Goal: Task Accomplishment & Management: Use online tool/utility

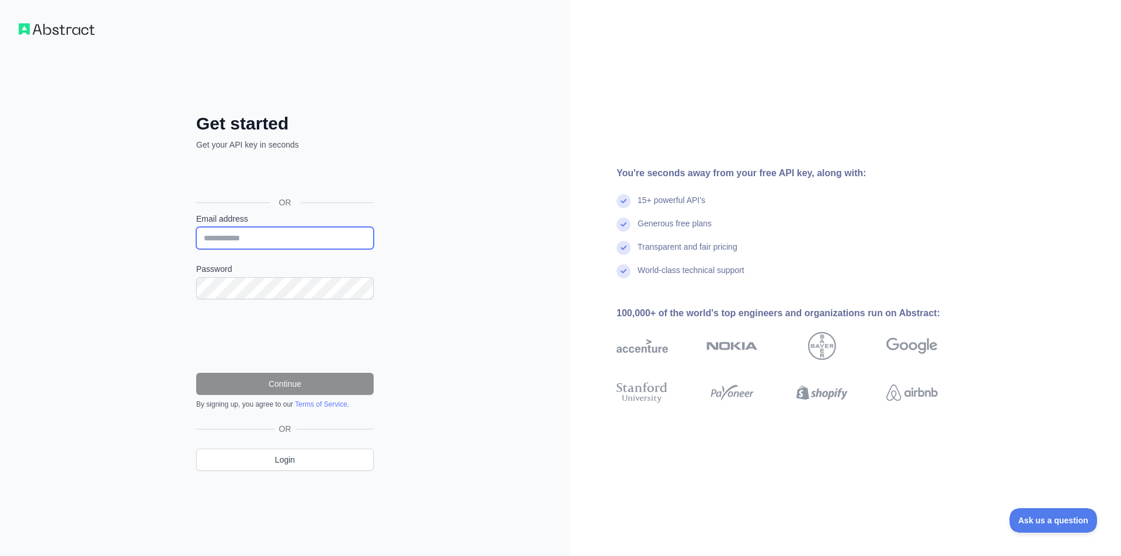
click at [253, 243] on input "Email address" at bounding box center [284, 238] width 177 height 22
paste input "**********"
type input "**********"
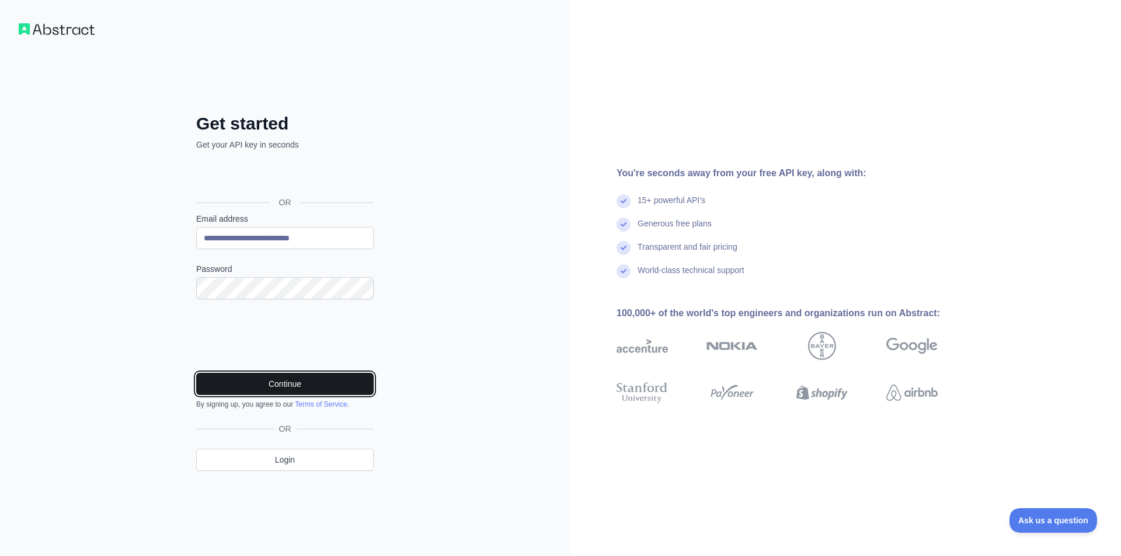
click at [276, 380] on button "Continue" at bounding box center [284, 384] width 177 height 22
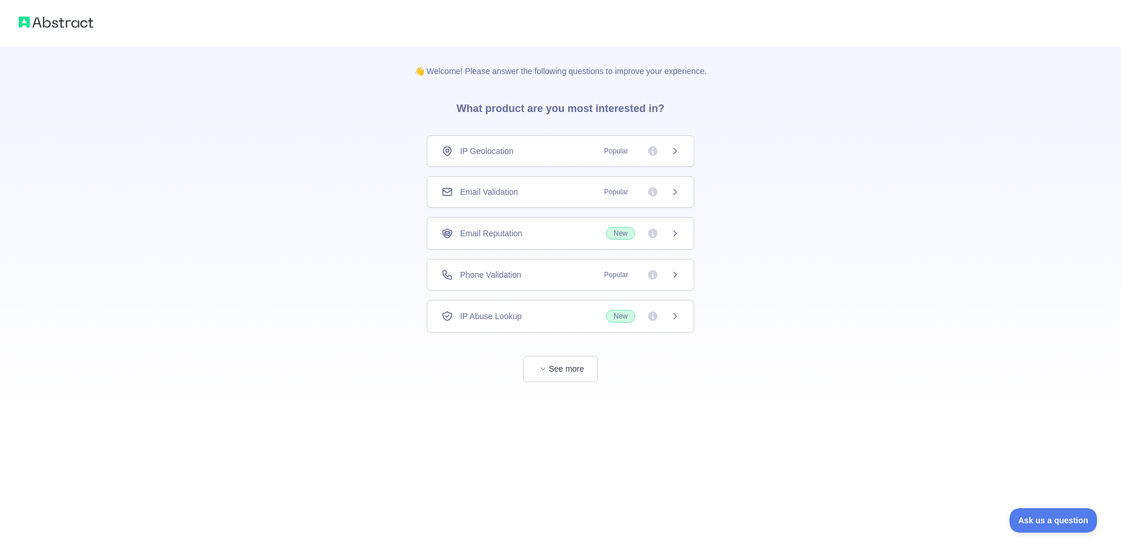
click at [486, 250] on div "IP Geolocation Popular Email Validation Popular Email Reputation New Phone Vali…" at bounding box center [560, 233] width 267 height 197
click at [491, 241] on div "Email Reputation New" at bounding box center [560, 233] width 267 height 33
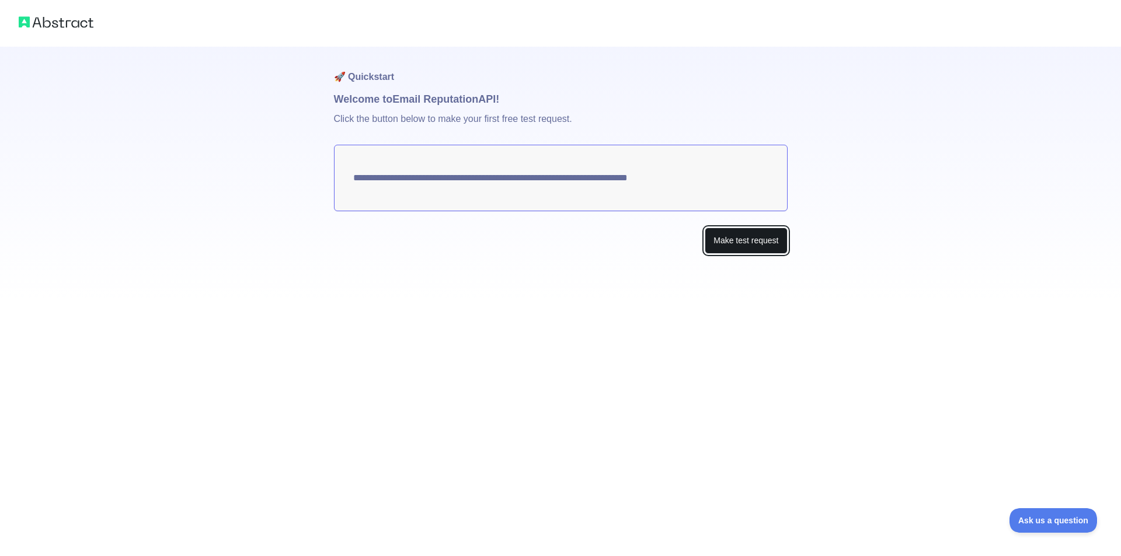
click at [741, 233] on button "Make test request" at bounding box center [746, 241] width 82 height 26
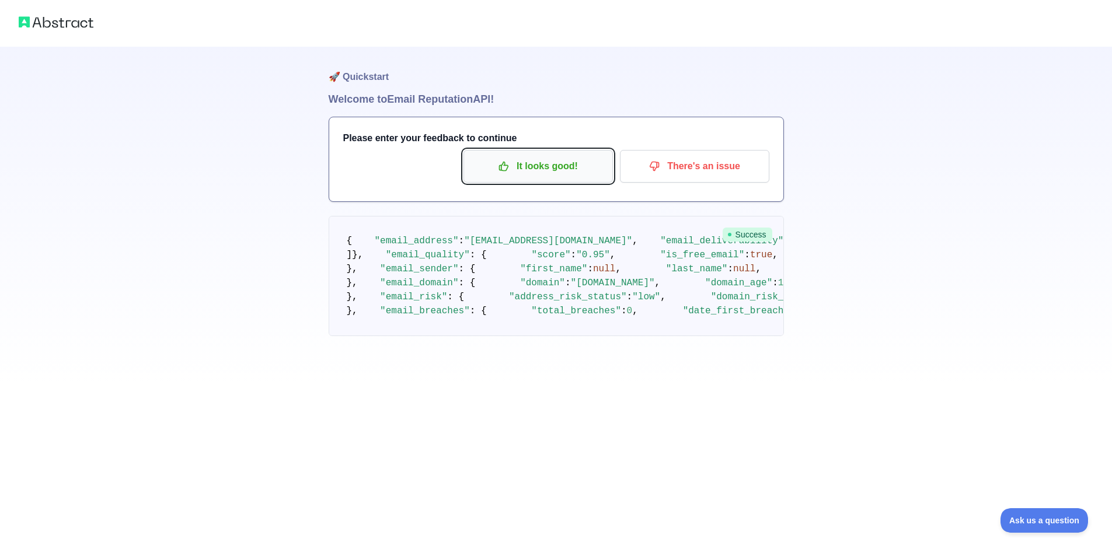
click at [526, 171] on p "It looks good!" at bounding box center [538, 166] width 132 height 20
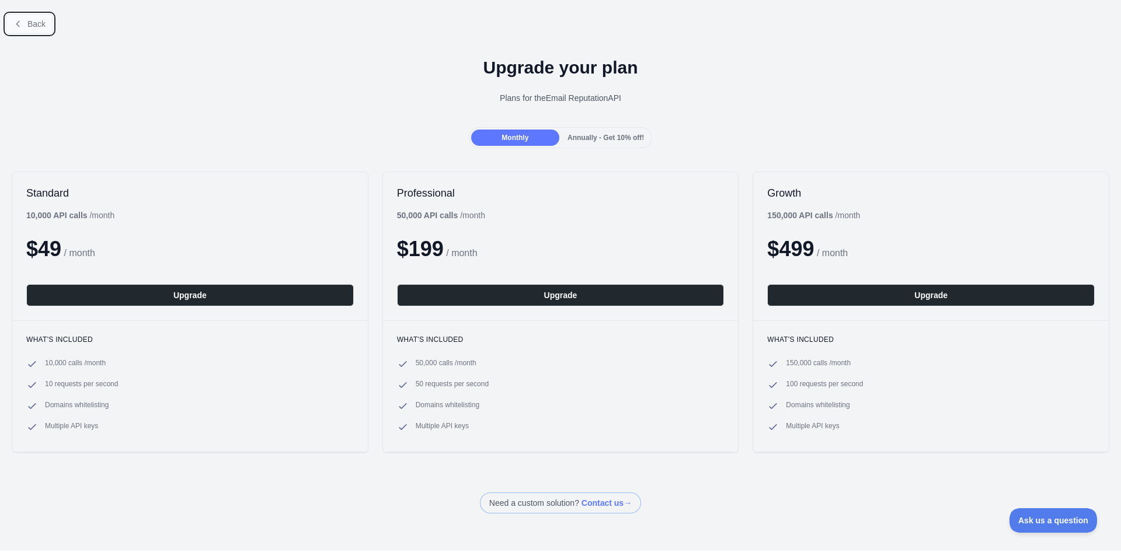
click at [45, 21] on button "Back" at bounding box center [29, 24] width 47 height 20
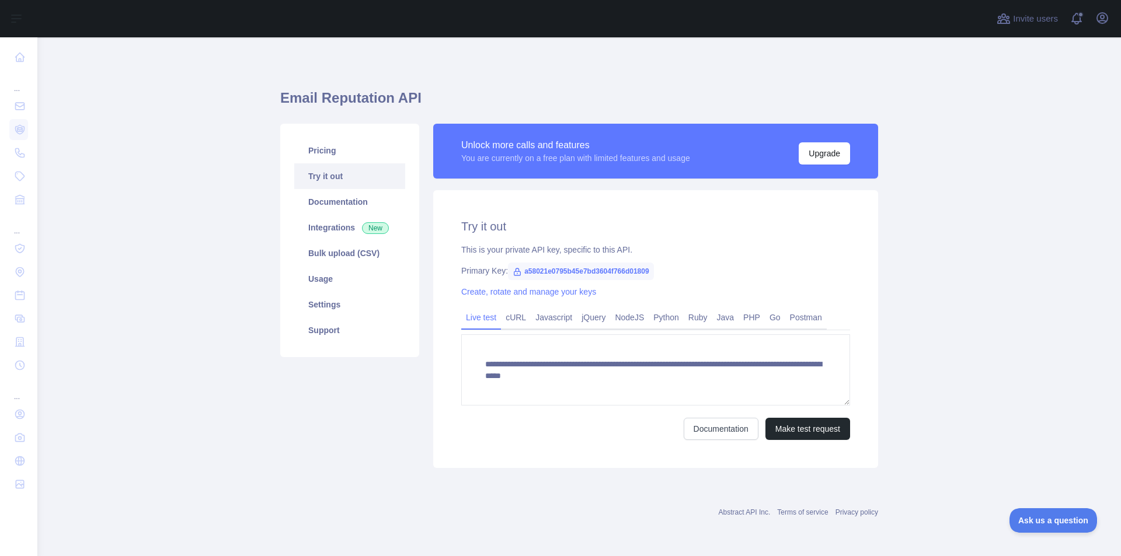
click at [569, 270] on span "a58021e0795b45e7bd3604f766d01809" at bounding box center [581, 272] width 146 height 18
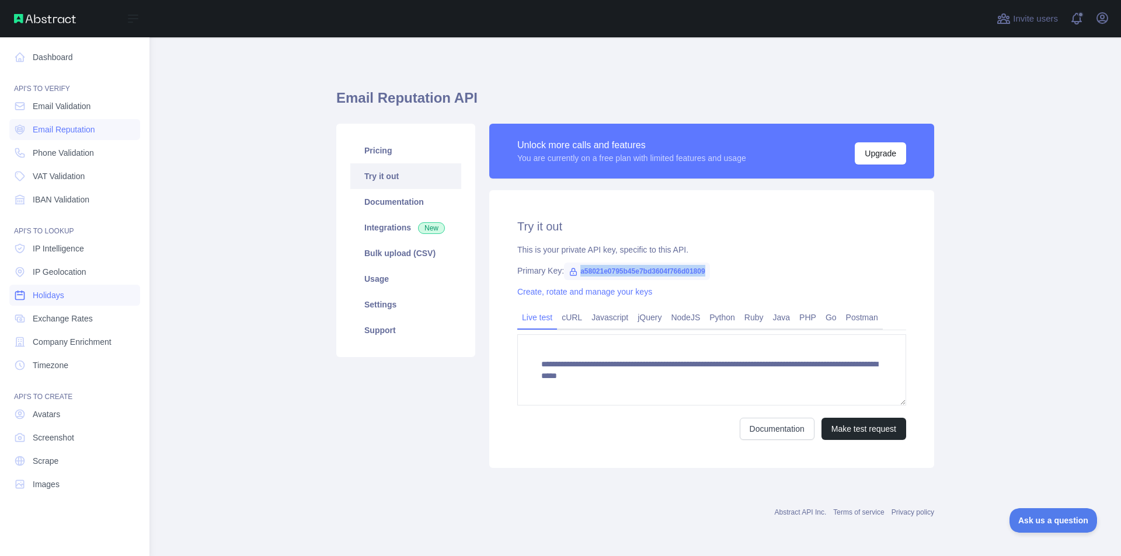
copy span "a58021e0795b45e7bd3604f766d01809"
